Goal: Transaction & Acquisition: Purchase product/service

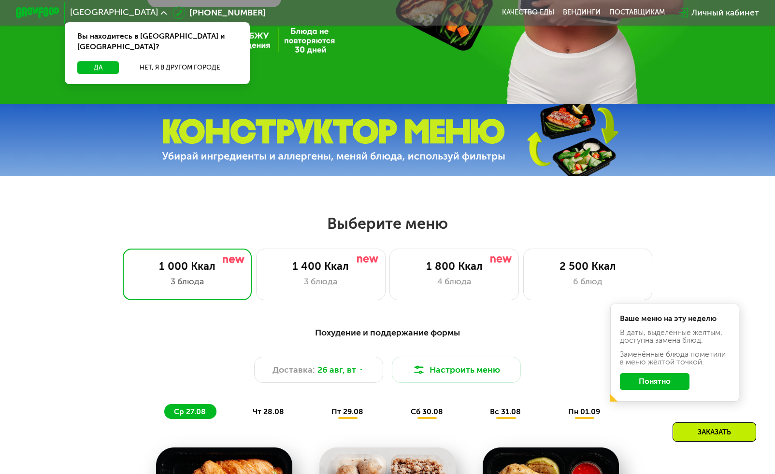
scroll to position [345, 0]
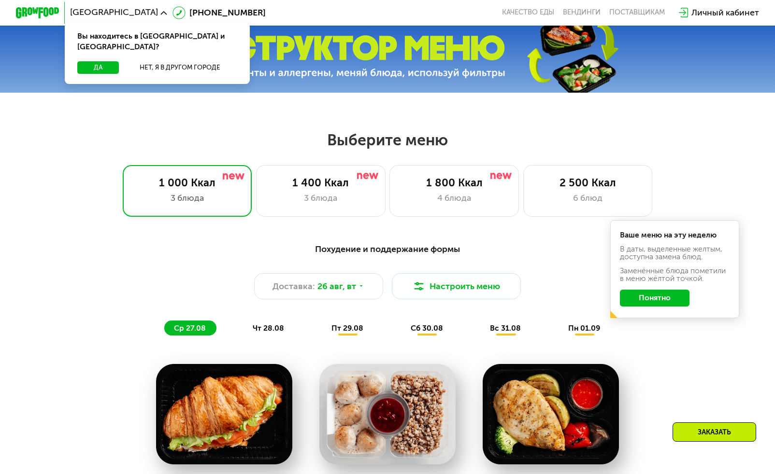
click at [669, 303] on button "Понятно" at bounding box center [655, 298] width 70 height 17
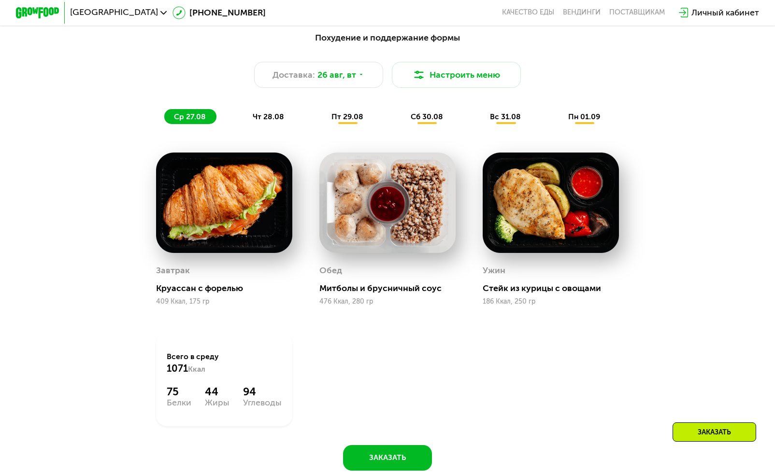
scroll to position [634, 0]
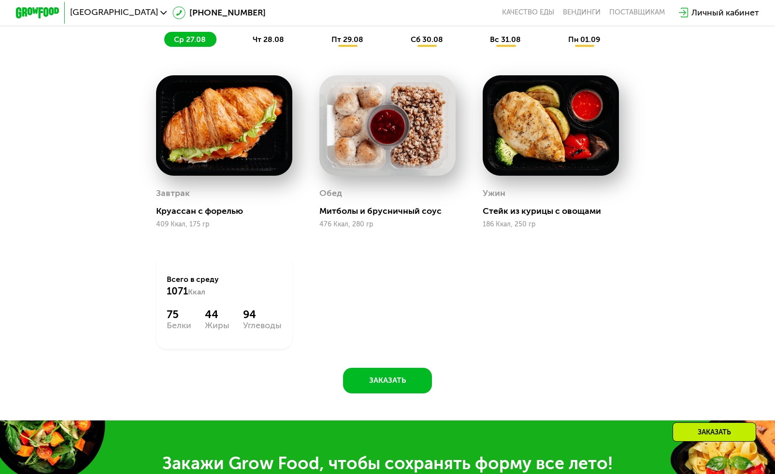
click at [377, 184] on div "Обед Митболы и брусничный соус 476 Ккал, 280 гр" at bounding box center [387, 151] width 136 height 153
click at [382, 141] on img at bounding box center [387, 125] width 136 height 100
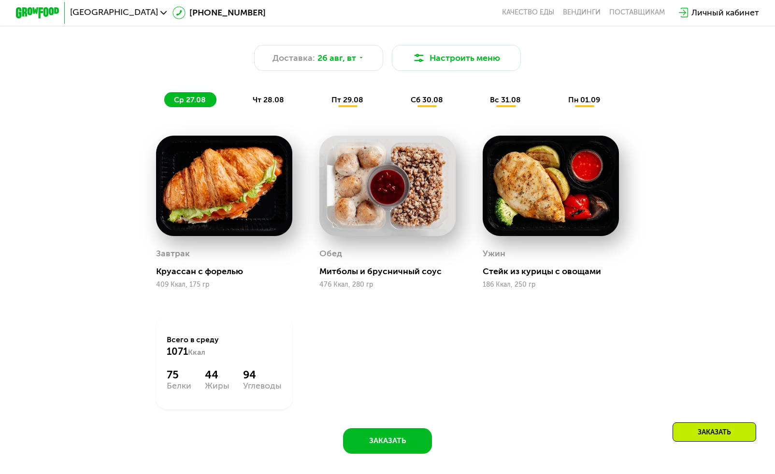
scroll to position [519, 0]
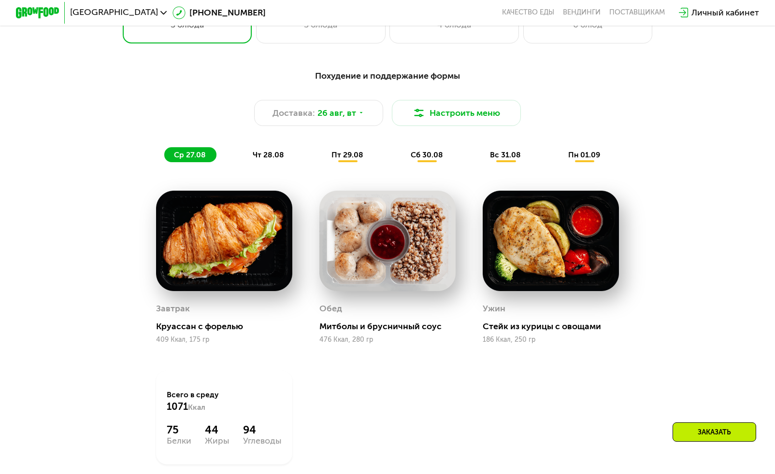
click at [480, 155] on div "сб 30.08" at bounding box center [505, 154] width 51 height 15
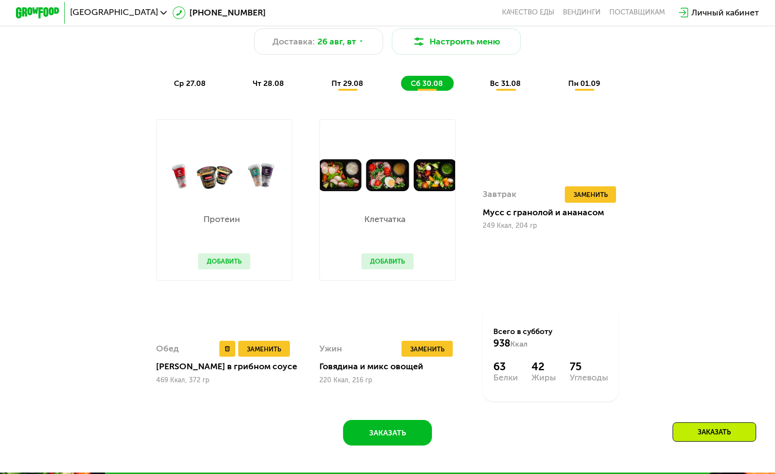
scroll to position [638, 0]
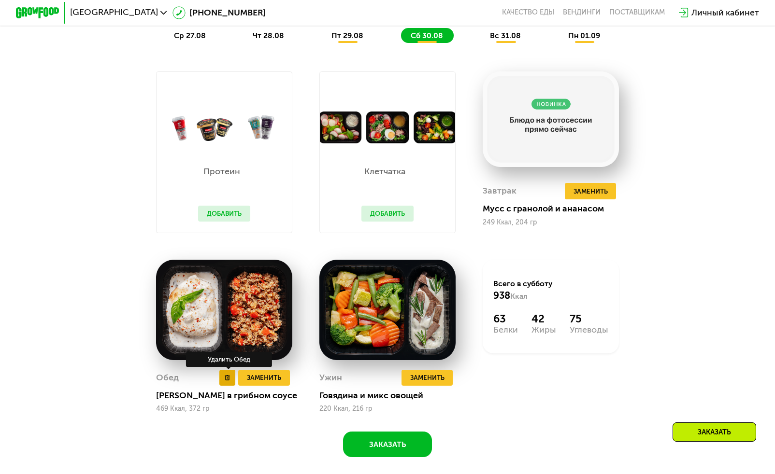
click at [228, 381] on icon at bounding box center [227, 377] width 5 height 5
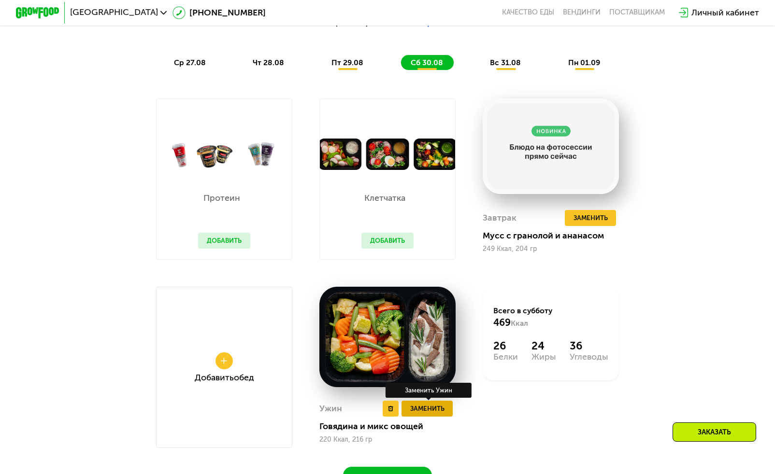
click at [419, 414] on span "Заменить" at bounding box center [427, 408] width 34 height 11
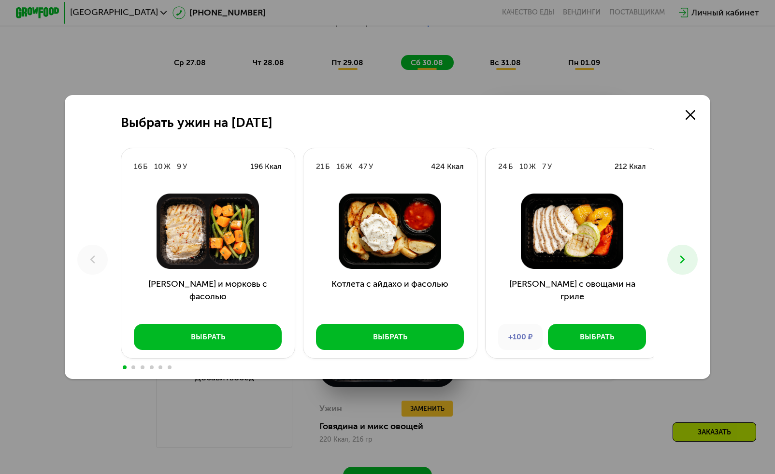
click at [678, 262] on button at bounding box center [682, 260] width 30 height 30
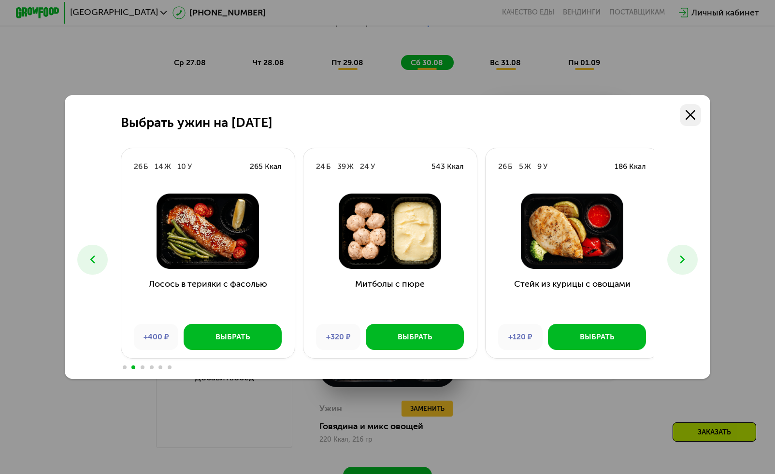
drag, startPoint x: 690, startPoint y: 116, endPoint x: 698, endPoint y: 109, distance: 11.6
click at [690, 116] on use at bounding box center [690, 115] width 10 height 10
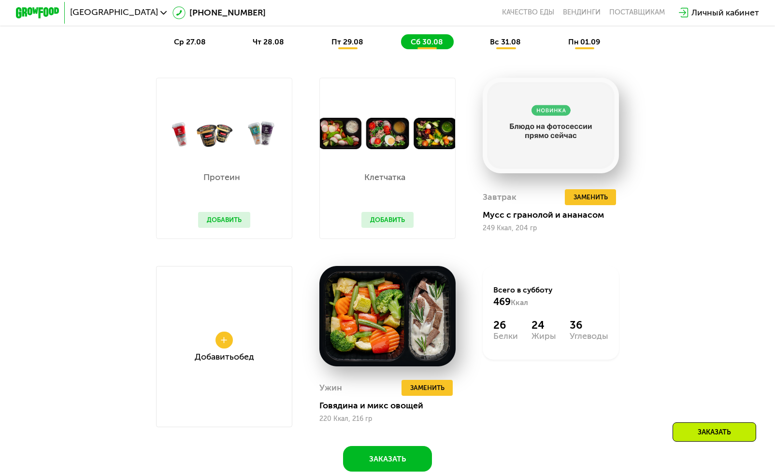
scroll to position [706, 0]
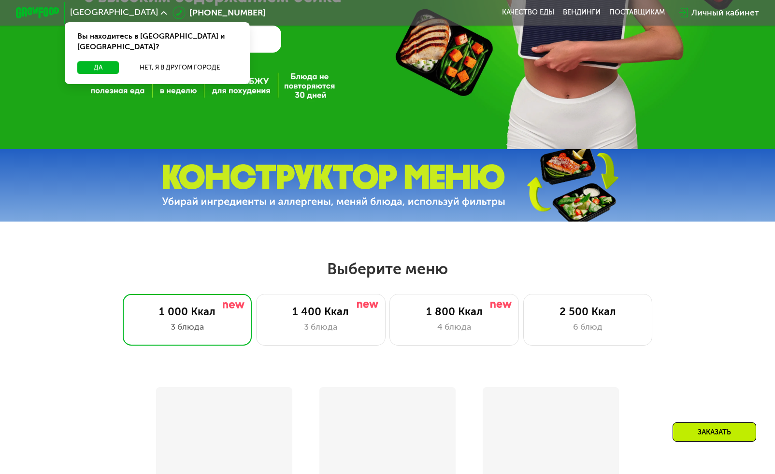
scroll to position [217, 0]
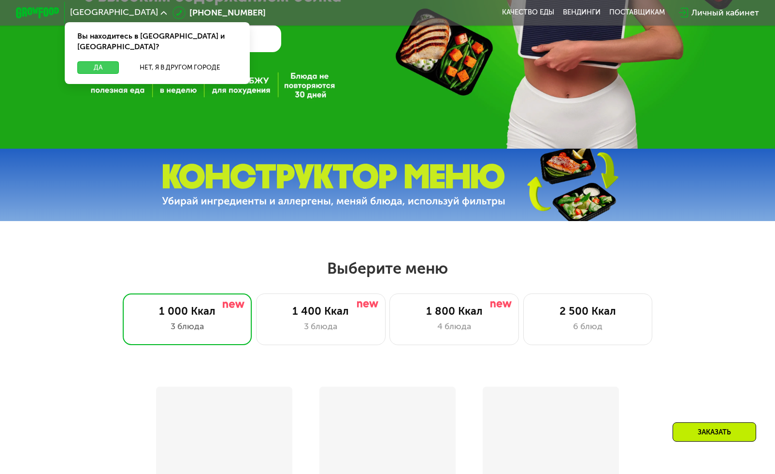
click at [101, 61] on button "Да" at bounding box center [98, 67] width 42 height 13
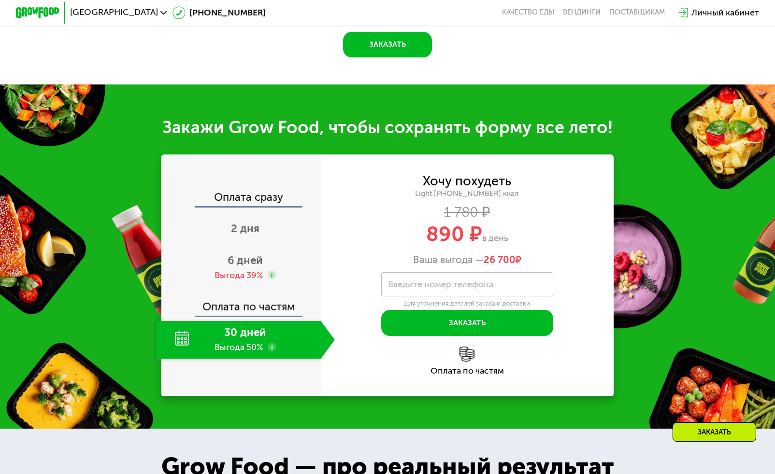
scroll to position [721, 0]
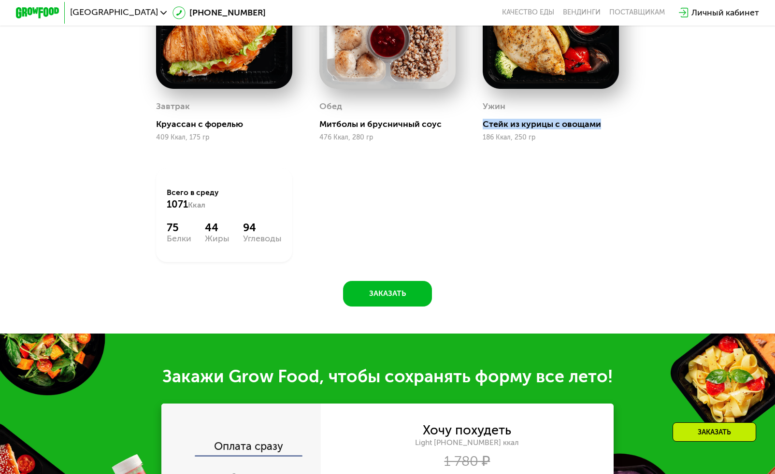
drag, startPoint x: 618, startPoint y: 129, endPoint x: 479, endPoint y: 132, distance: 139.1
click at [479, 132] on div "Ужин Стейк из курицы с овощами 186 Ккал, 250 гр" at bounding box center [550, 65] width 163 height 180
copy div "Стейк из курицы с овощами"
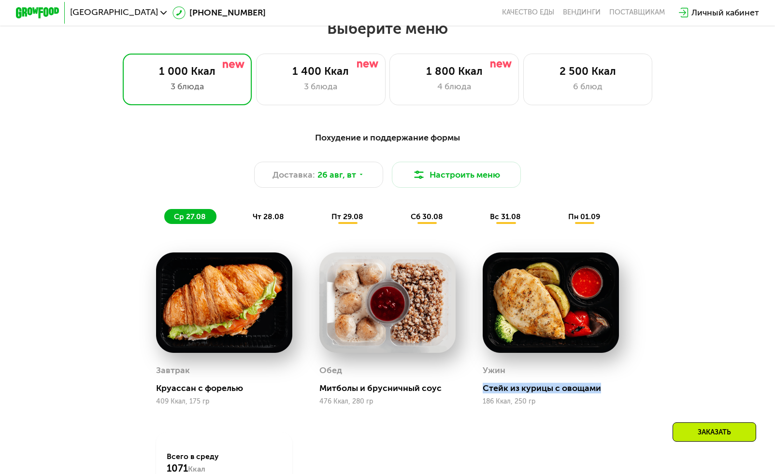
scroll to position [465, 0]
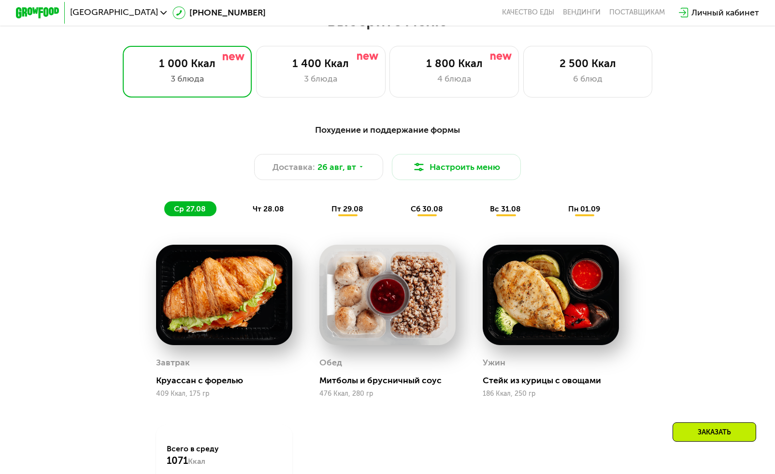
click at [682, 122] on div "Похудение и поддержание формы Доставка: [DATE] Настроить меню ср 27.08 чт 28.08…" at bounding box center [387, 170] width 650 height 106
